Goal: Information Seeking & Learning: Learn about a topic

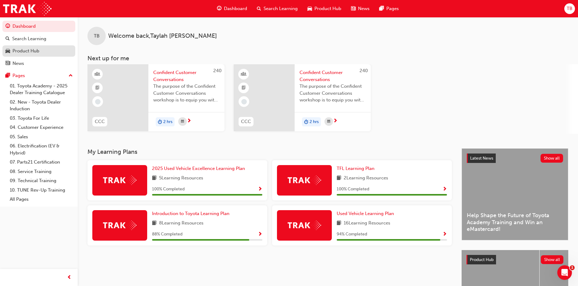
click at [33, 48] on div "Product Hub" at bounding box center [25, 51] width 27 height 7
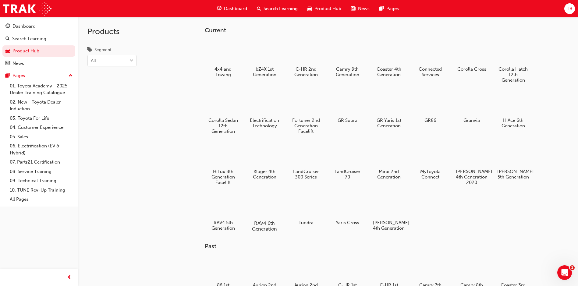
click at [276, 209] on div at bounding box center [265, 206] width 34 height 24
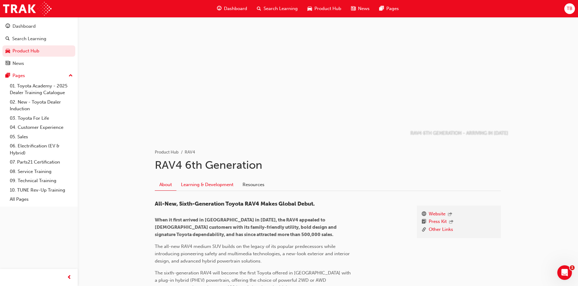
click at [187, 182] on link "Learning & Development" at bounding box center [208, 185] width 62 height 12
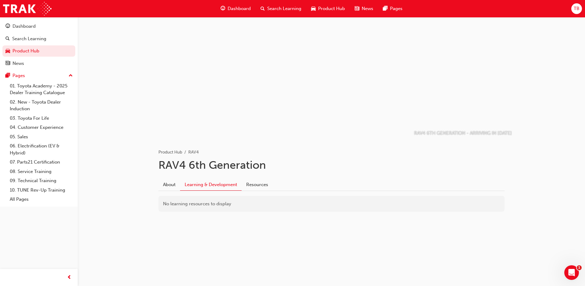
click at [295, 6] on span "Search Learning" at bounding box center [284, 8] width 34 height 7
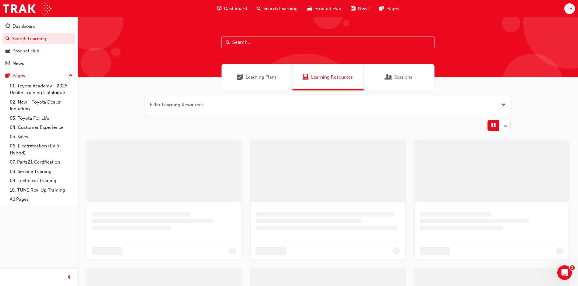
click at [269, 39] on input "text" at bounding box center [327, 43] width 213 height 12
type input "rav4"
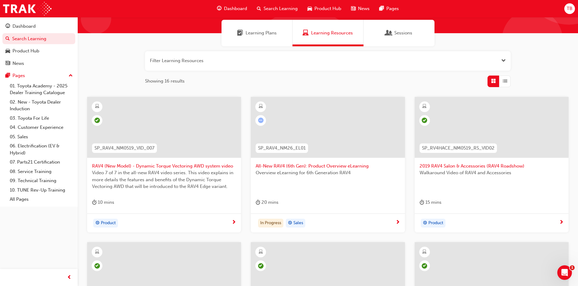
scroll to position [46, 0]
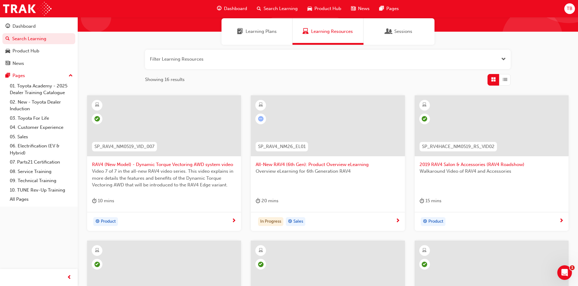
click at [323, 166] on span "All-New RAV4 (6th Gen): Product Overview eLearning" at bounding box center [328, 164] width 144 height 7
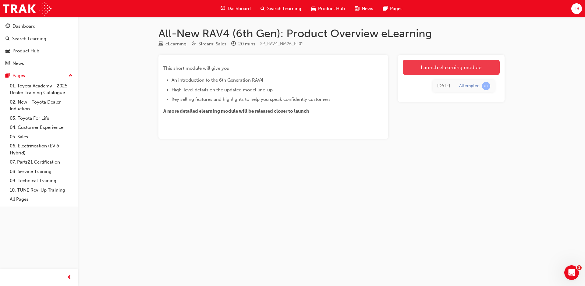
click at [442, 69] on link "Launch eLearning module" at bounding box center [451, 67] width 97 height 15
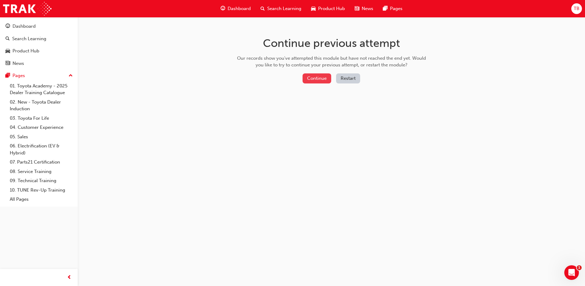
click at [324, 76] on button "Continue" at bounding box center [317, 78] width 29 height 10
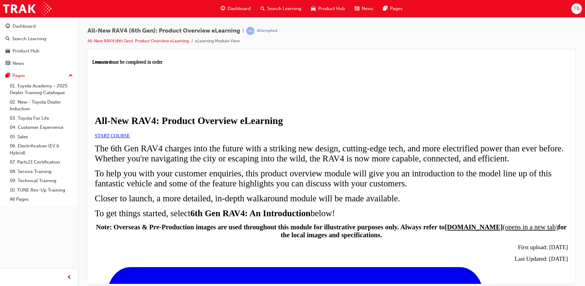
scroll to position [20, 0]
click at [130, 138] on span "START COURSE" at bounding box center [112, 135] width 35 height 5
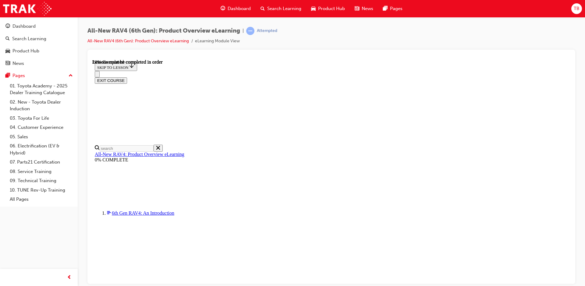
scroll to position [113, 0]
